Goal: Information Seeking & Learning: Learn about a topic

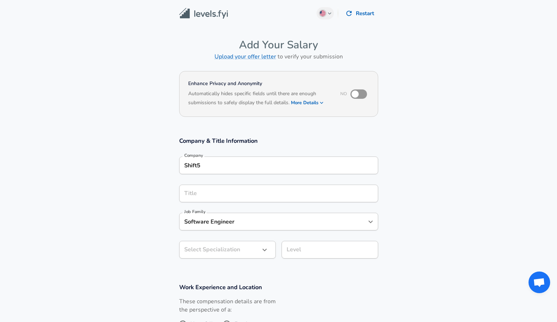
scroll to position [1, 0]
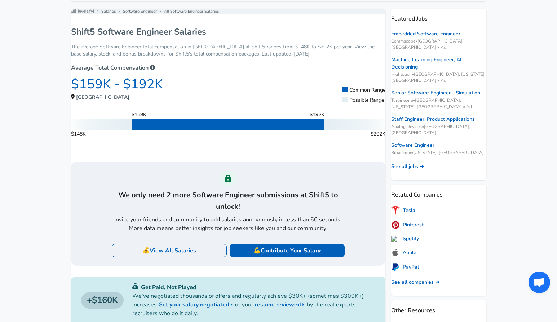
scroll to position [33, 0]
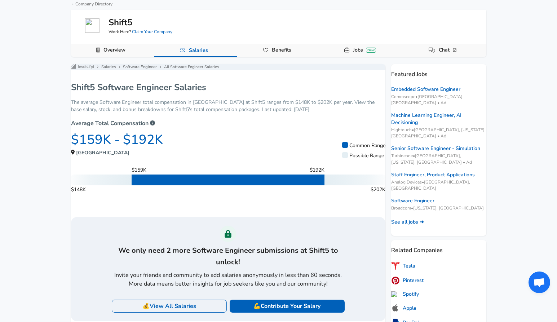
click at [186, 149] on div "$159K - $192K" at bounding box center [206, 139] width 271 height 18
click at [156, 144] on span "$192K" at bounding box center [143, 140] width 40 height 18
click at [155, 125] on icon at bounding box center [152, 122] width 5 height 5
click at [191, 122] on div "Levels FYI Logo Salaries Software Engineer All Software Engineer Salaries Shift…" at bounding box center [228, 314] width 314 height 501
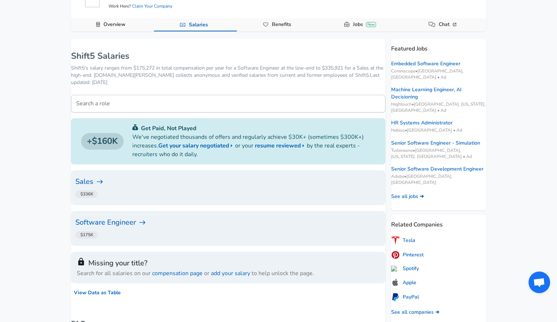
scroll to position [97, 0]
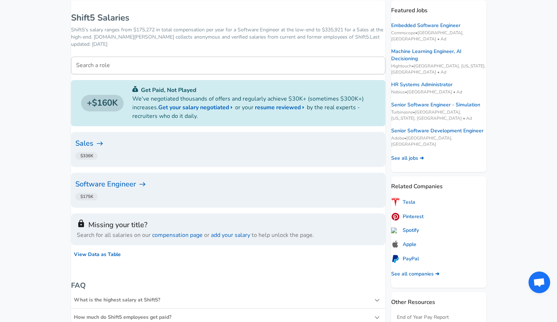
click at [105, 139] on h6 "Sales" at bounding box center [228, 144] width 306 height 12
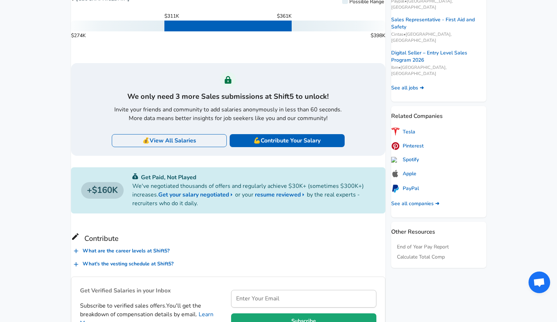
scroll to position [186, 0]
